Goal: Find specific page/section: Find specific page/section

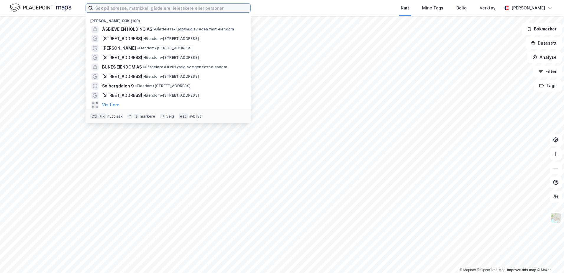
drag, startPoint x: 130, startPoint y: 10, endPoint x: 134, endPoint y: 9, distance: 4.0
click at [130, 9] on input at bounding box center [172, 8] width 158 height 9
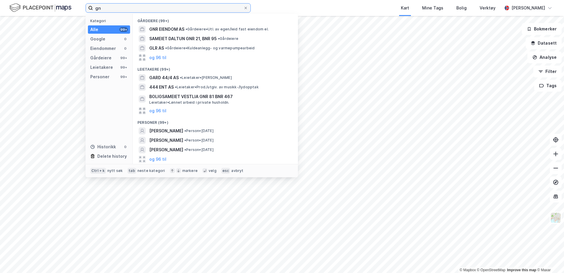
type input "g"
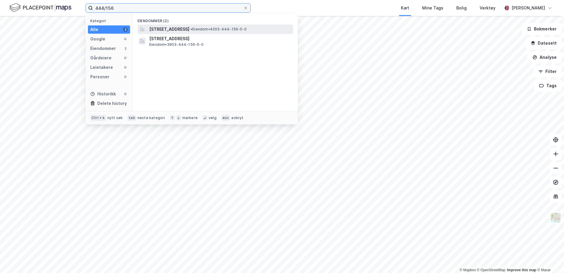
type input "444/156"
click at [189, 26] on span "[STREET_ADDRESS]" at bounding box center [169, 29] width 40 height 7
